Goal: Navigation & Orientation: Find specific page/section

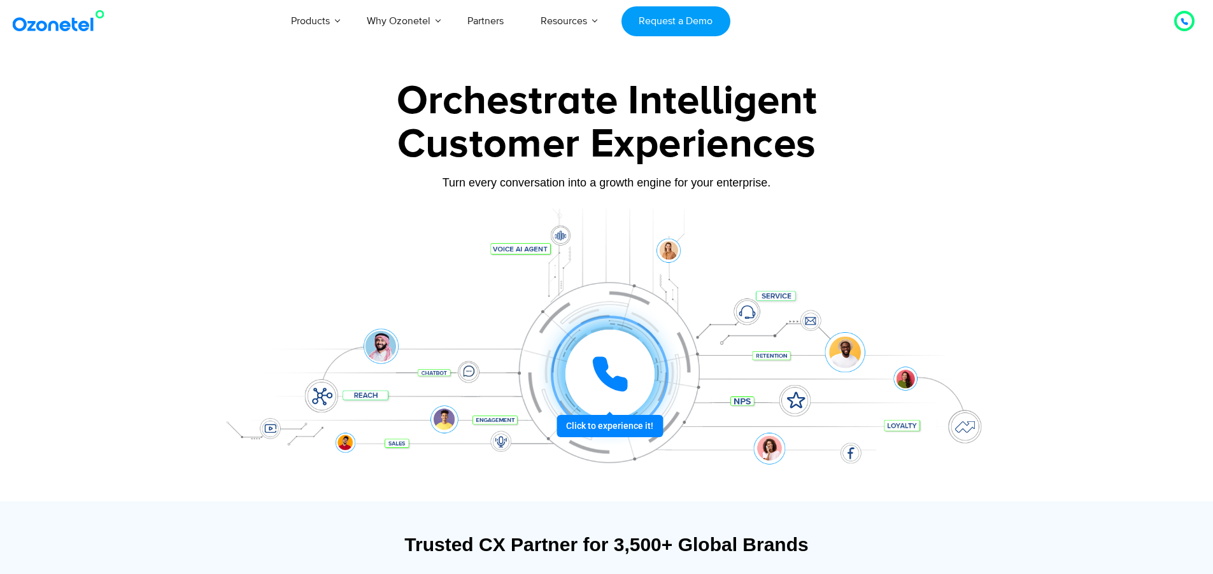
click at [494, 15] on link "Partners" at bounding box center [485, 21] width 73 height 42
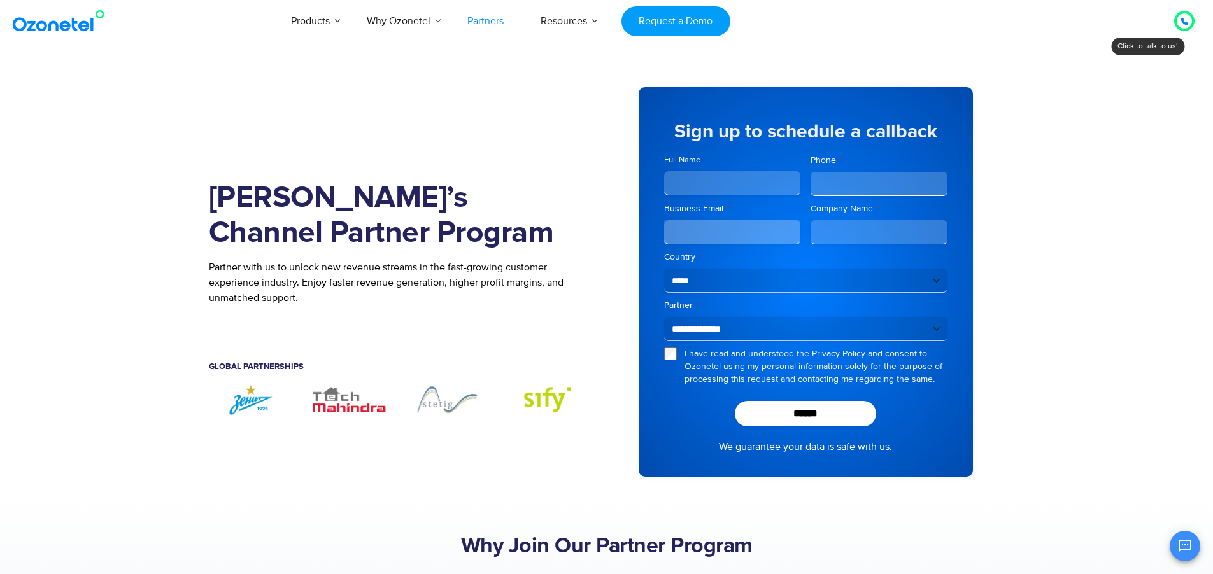
click at [432, 18] on link "Why Ozonetel" at bounding box center [398, 21] width 101 height 42
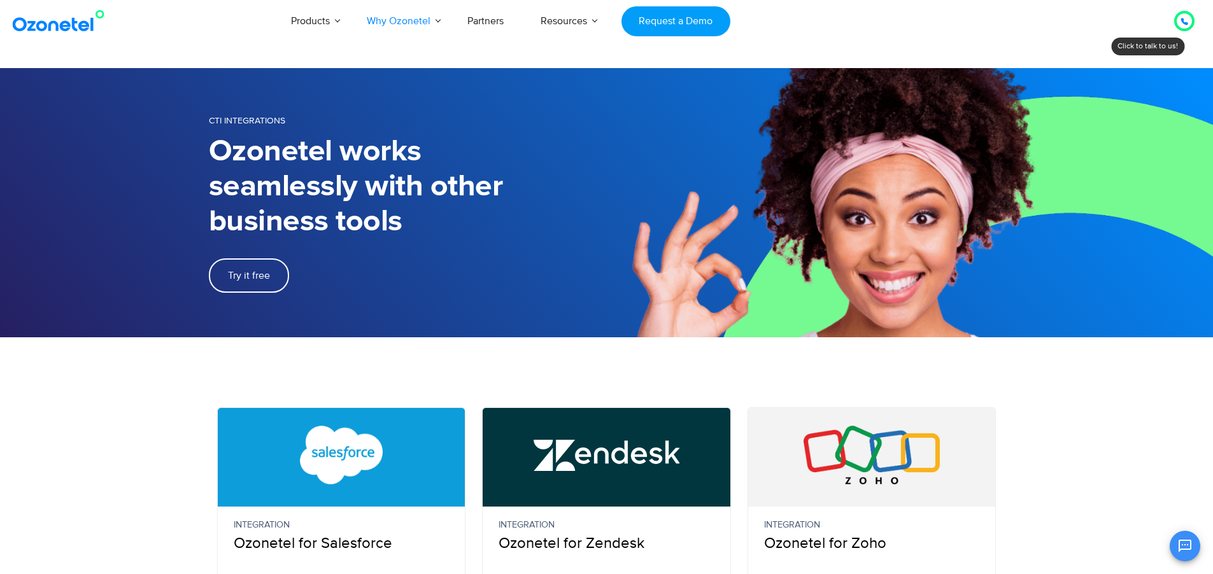
click at [390, 315] on link "Who we are About Ozonetel" at bounding box center [417, 300] width 73 height 30
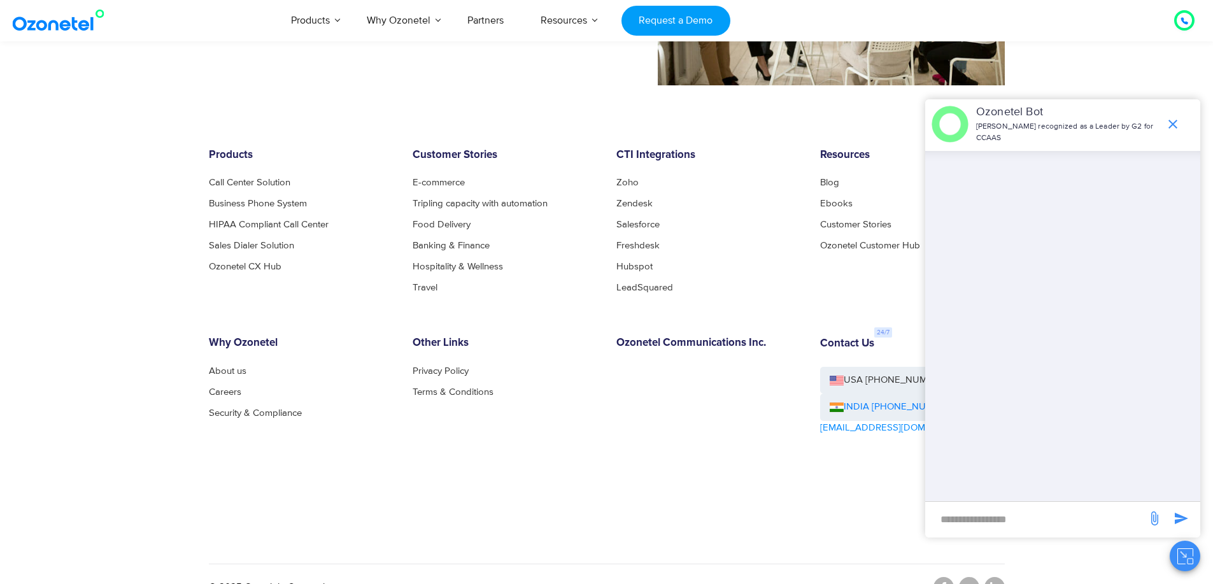
scroll to position [1310, 0]
